Goal: Task Accomplishment & Management: Manage account settings

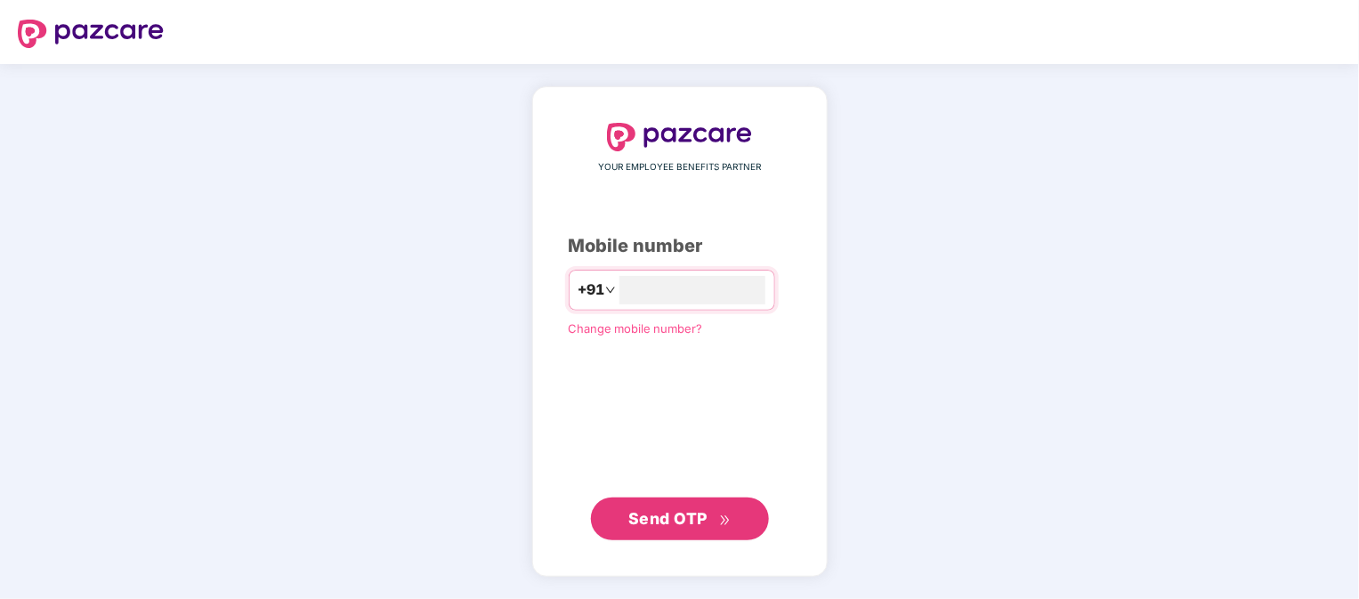
type input "**********"
click at [701, 525] on span "Send OTP" at bounding box center [668, 518] width 79 height 19
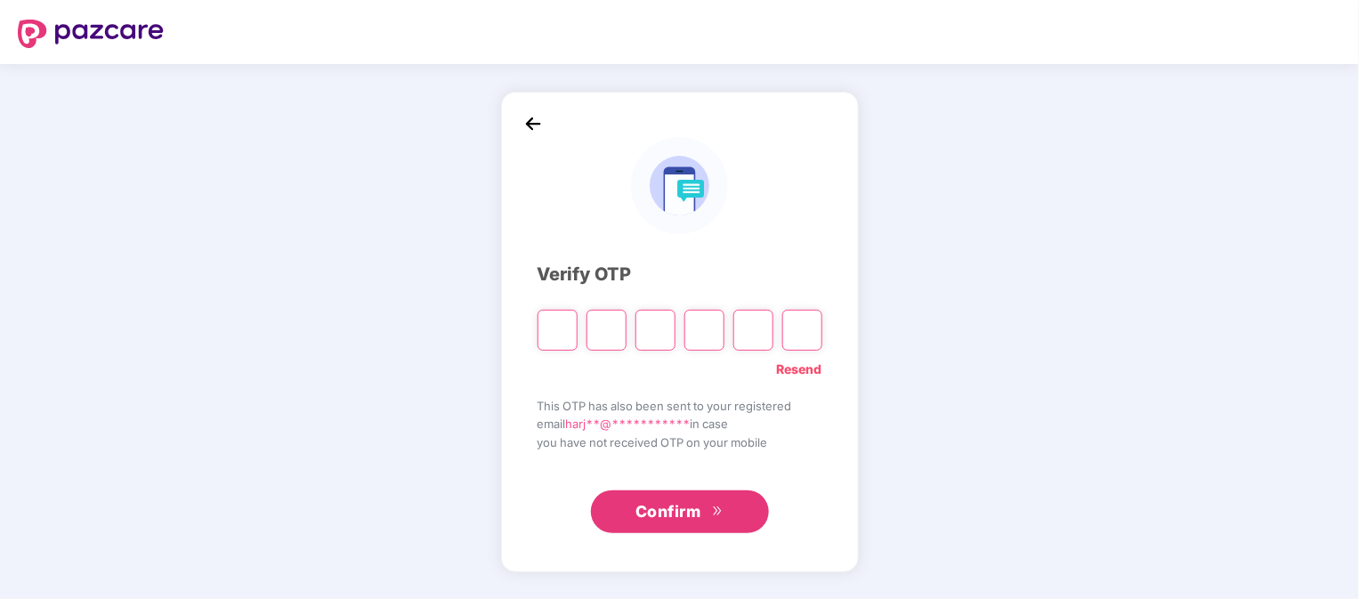
type input "*"
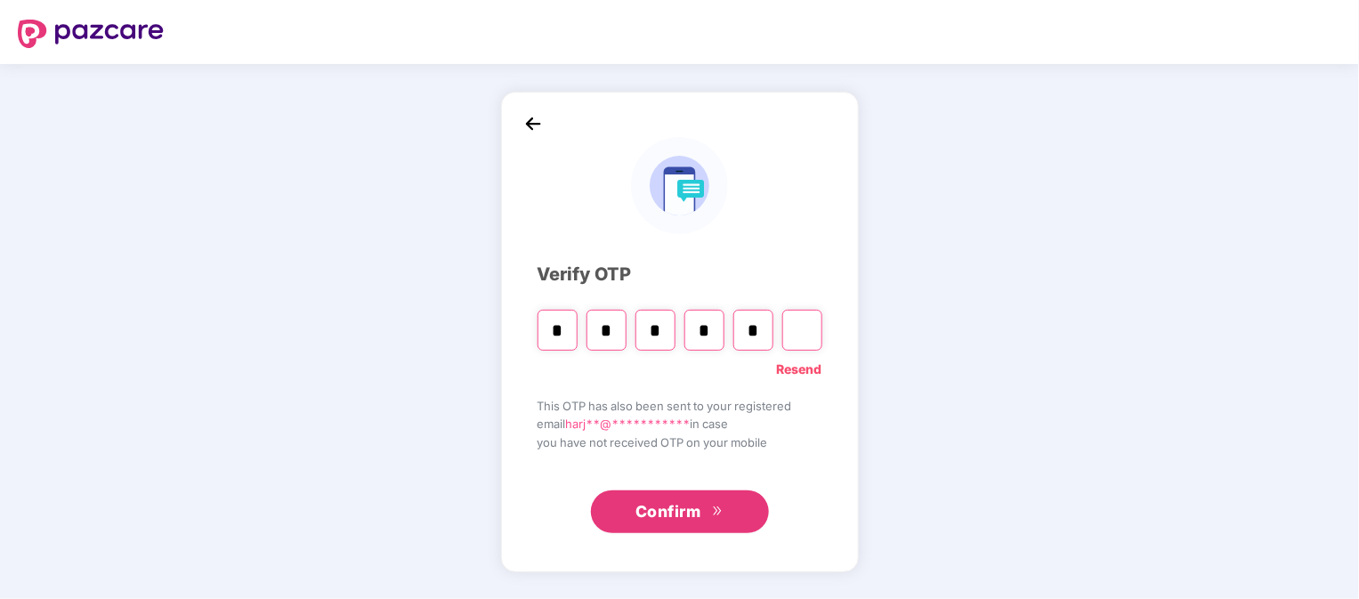
type input "*"
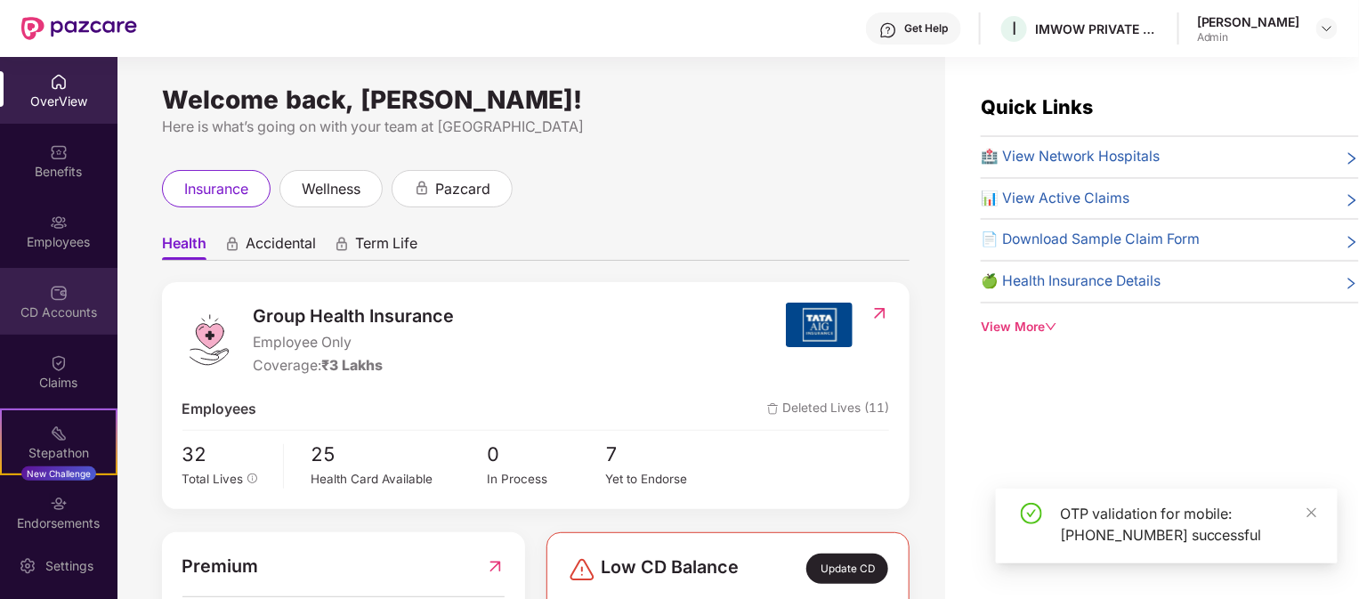
click at [41, 327] on div "CD Accounts" at bounding box center [59, 301] width 118 height 67
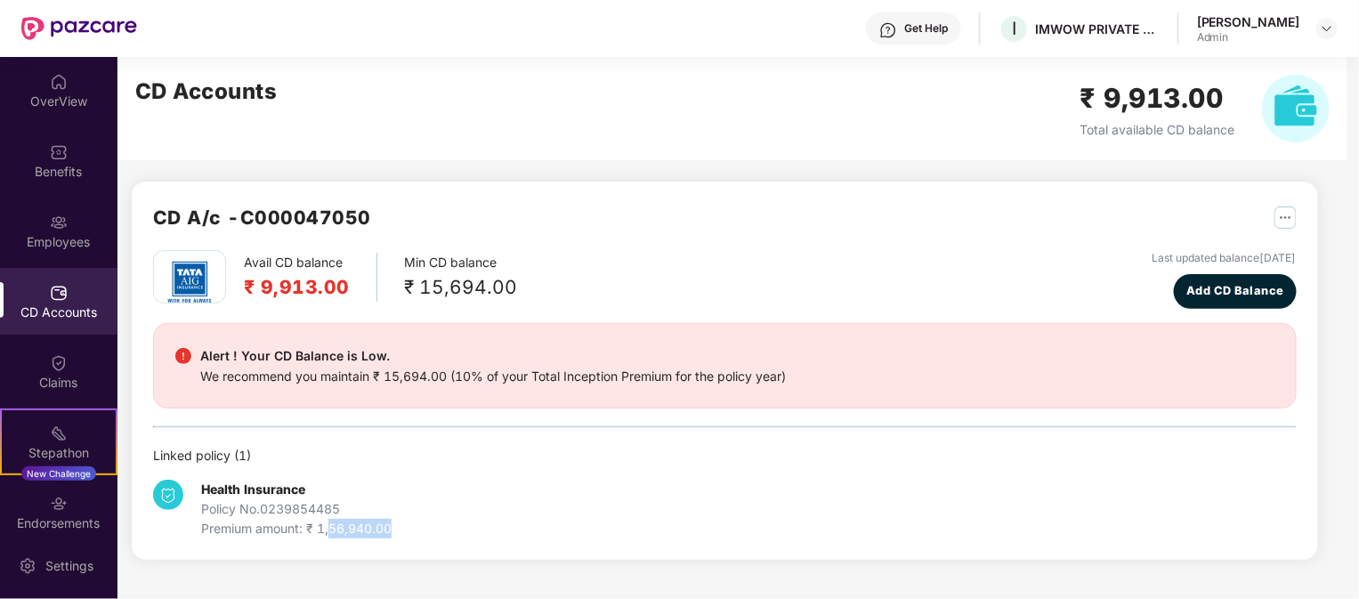
drag, startPoint x: 395, startPoint y: 530, endPoint x: 330, endPoint y: 529, distance: 65.0
click at [328, 529] on div "Health Insurance Policy No. 0239854485 Premium amount: ₹ 1,56,940.00" at bounding box center [343, 509] width 381 height 59
click at [374, 531] on div "Premium amount: ₹ 1,56,940.00" at bounding box center [296, 529] width 191 height 20
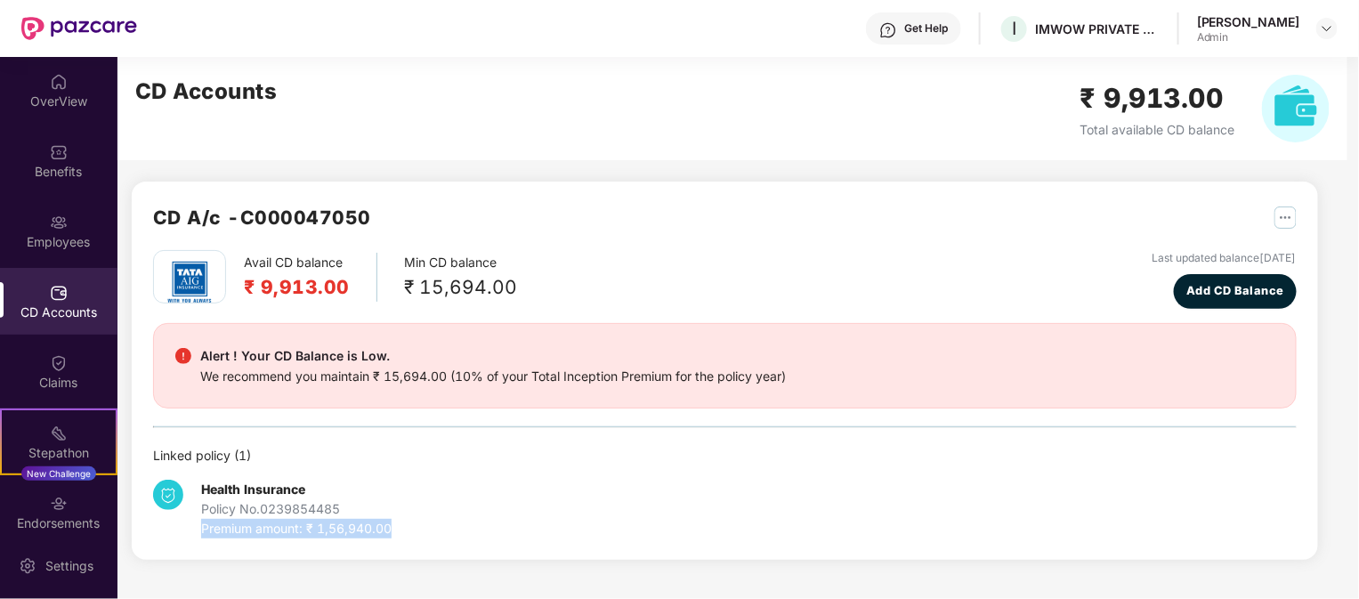
click at [374, 531] on div "Premium amount: ₹ 1,56,940.00" at bounding box center [296, 529] width 191 height 20
click at [515, 512] on div "Health Insurance Policy No. 0239854485 Premium amount: ₹ 1,56,940.00" at bounding box center [343, 509] width 381 height 59
drag, startPoint x: 352, startPoint y: 531, endPoint x: 332, endPoint y: 538, distance: 20.6
click at [304, 531] on div "Health Insurance Policy No. 0239854485 Premium amount: ₹ 1,56,940.00" at bounding box center [343, 509] width 381 height 59
click at [620, 504] on div "Health Insurance Policy No. 0239854485 Premium amount: ₹ 1,56,940.00" at bounding box center [725, 502] width 1144 height 73
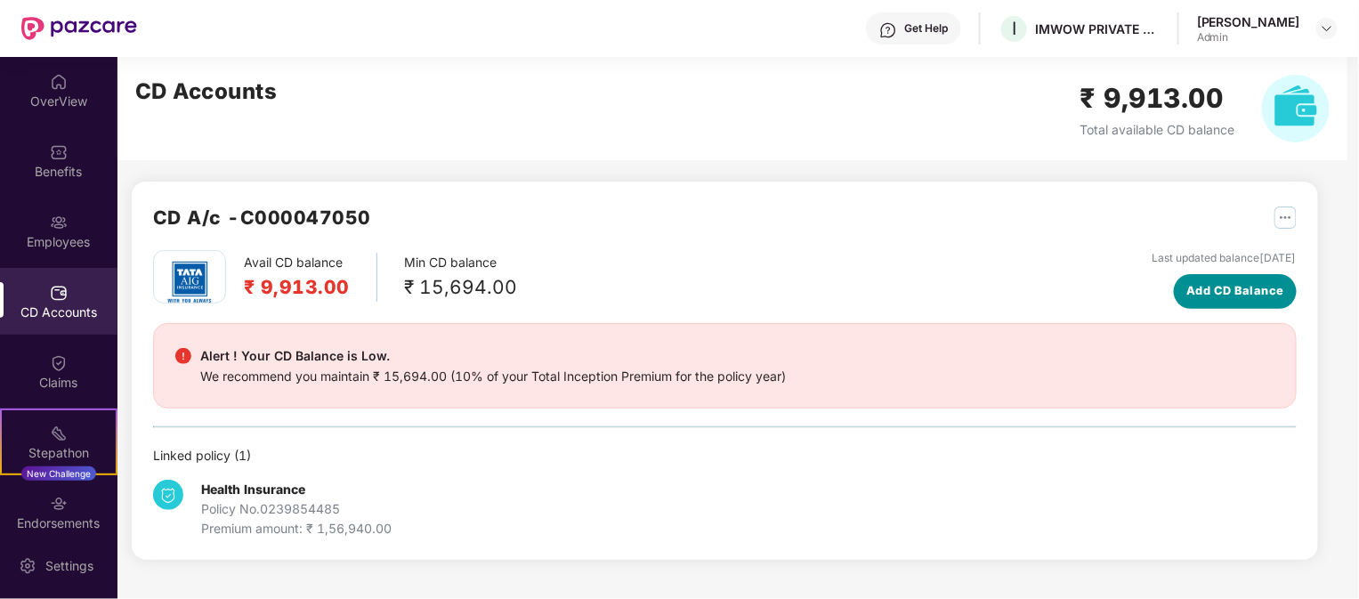
click at [1242, 292] on span "Add CD Balance" at bounding box center [1236, 291] width 98 height 18
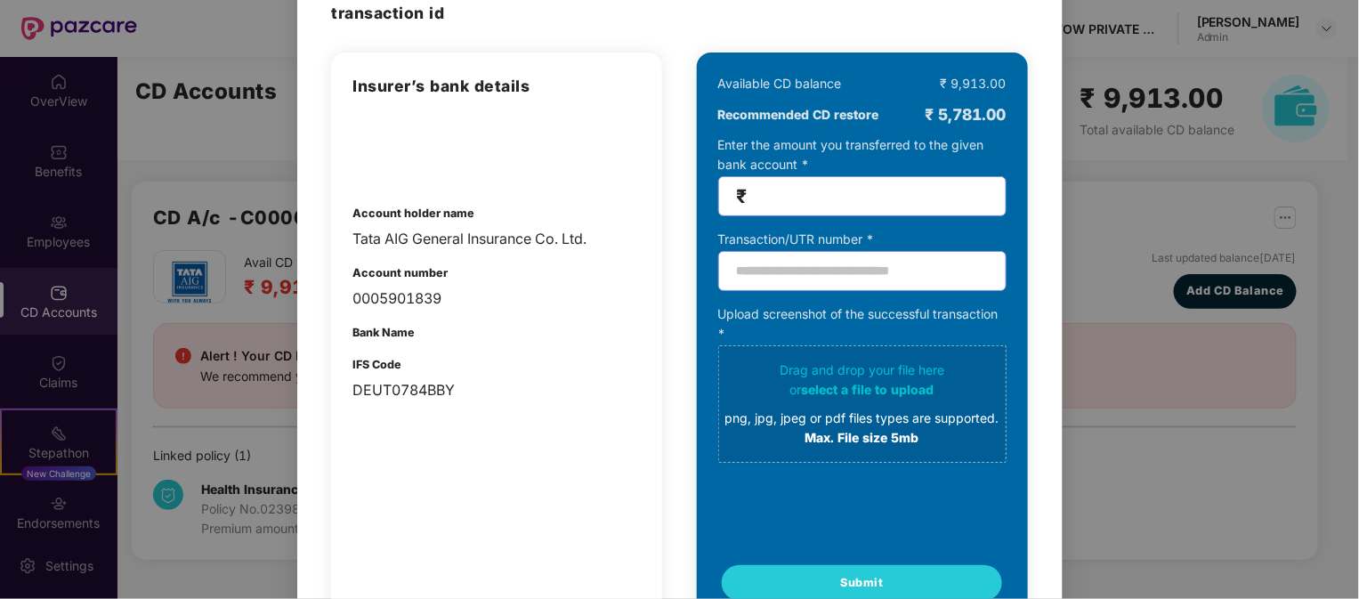
scroll to position [177, 0]
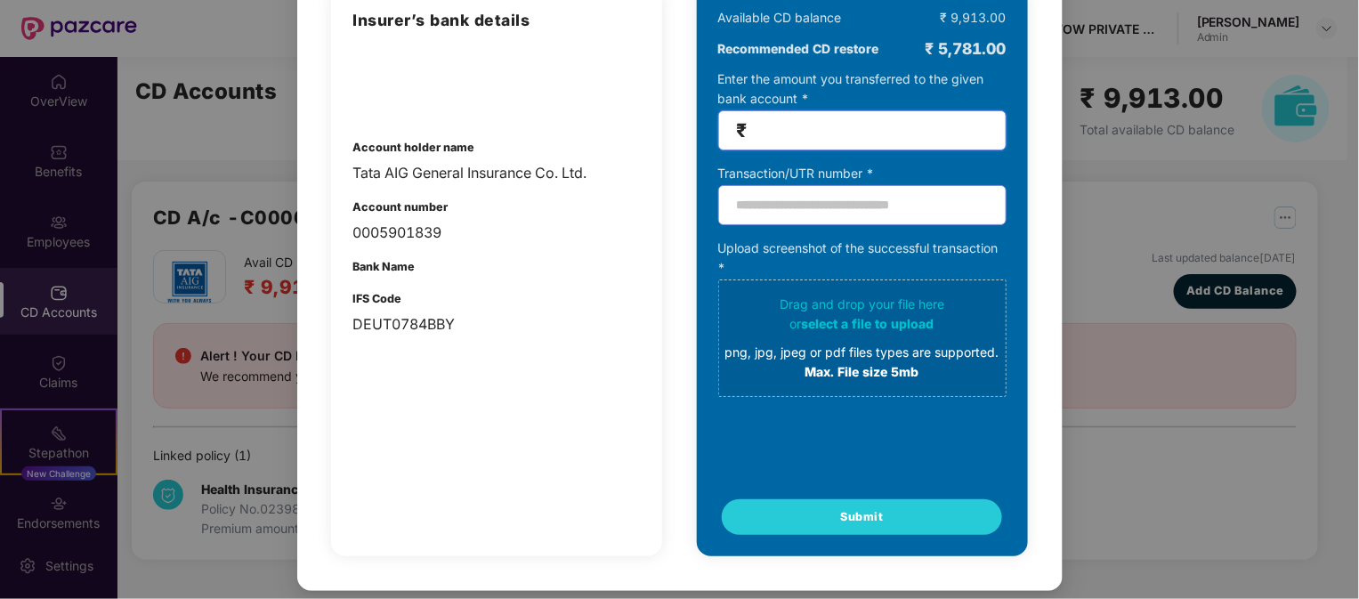
click at [823, 121] on input "number" at bounding box center [869, 130] width 237 height 20
type input "*****"
click at [559, 365] on div "Insurer’s bank details Account holder name Tata AIG General Insurance Co. Ltd. …" at bounding box center [496, 272] width 331 height 570
click at [823, 337] on div "Drag and drop your file here or select a file to upload png, jpg, jpeg or pdf f…" at bounding box center [863, 338] width 274 height 87
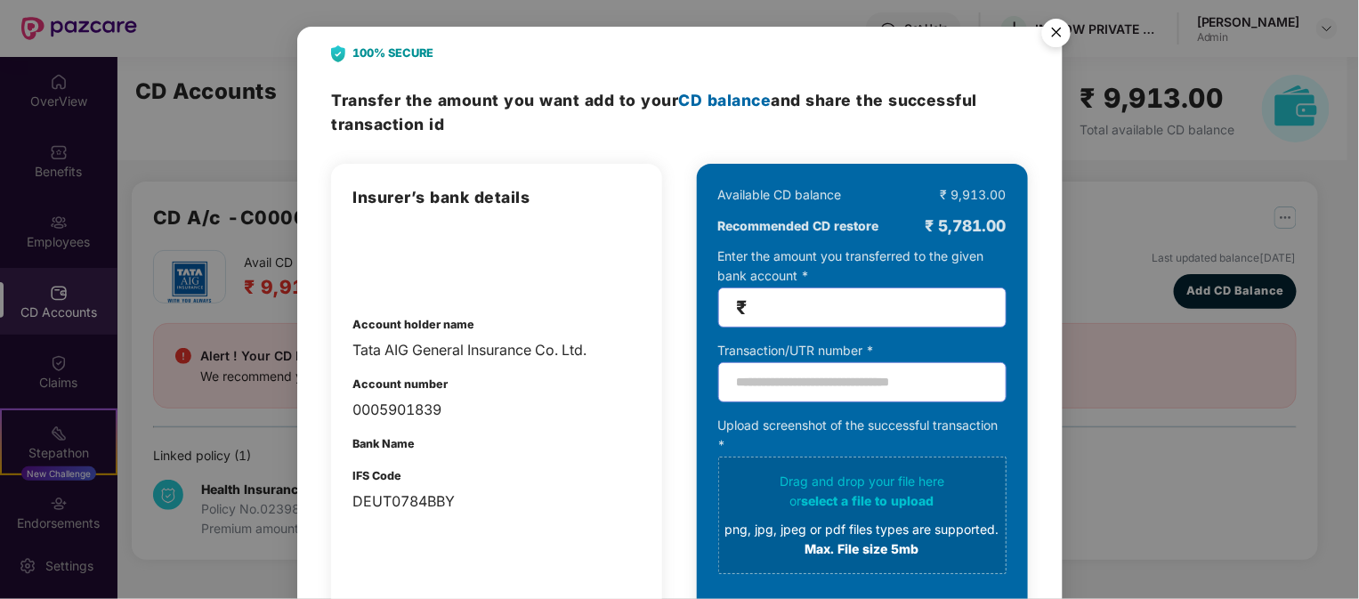
drag, startPoint x: 885, startPoint y: 304, endPoint x: 726, endPoint y: 300, distance: 159.4
click at [726, 300] on span "₹ *****" at bounding box center [862, 308] width 288 height 40
click at [1054, 26] on img "Close" at bounding box center [1057, 36] width 50 height 50
